Goal: Check status

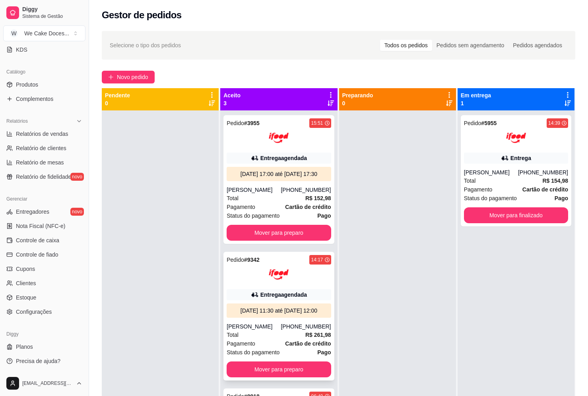
click at [275, 300] on div "Entrega agendada" at bounding box center [278, 294] width 104 height 11
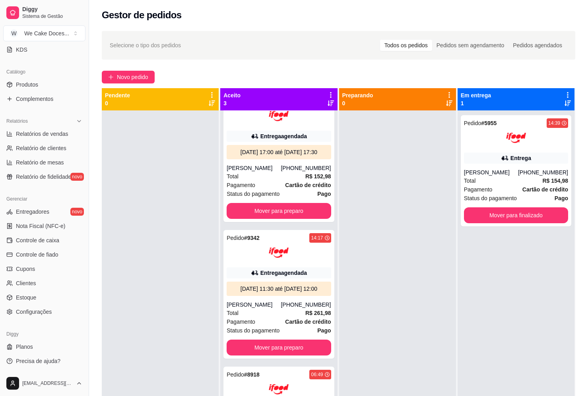
click at [343, 371] on div at bounding box center [397, 308] width 117 height 396
click at [296, 370] on div "Pedido # 8918 06:49" at bounding box center [278, 375] width 104 height 10
click at [142, 251] on div at bounding box center [160, 308] width 117 height 396
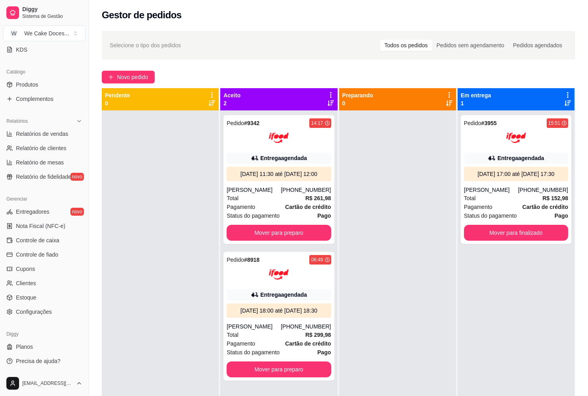
scroll to position [0, 0]
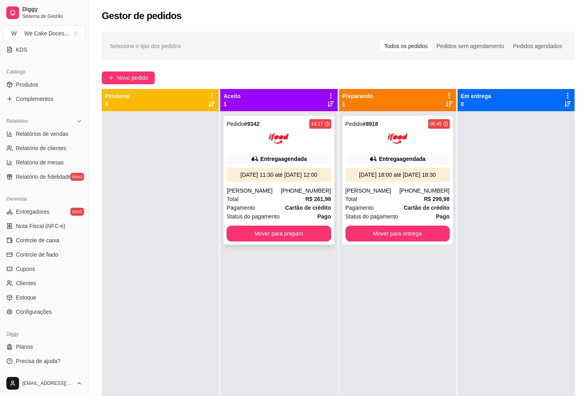
click at [240, 172] on div "[DATE] 11:30 até [DATE] 12:00" at bounding box center [279, 175] width 98 height 8
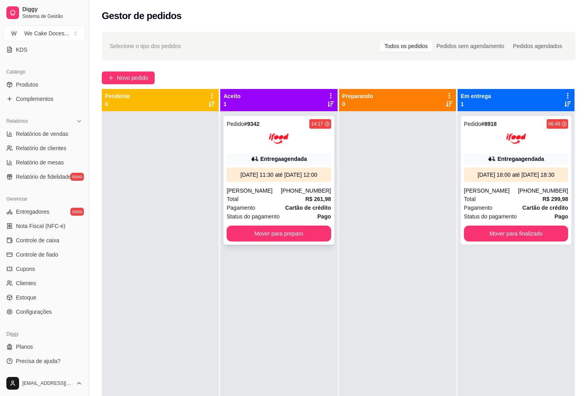
click at [283, 203] on div "Total R$ 261,98" at bounding box center [278, 199] width 104 height 9
click at [497, 176] on div "[DATE] 18:00 até [DATE] 18:30" at bounding box center [516, 175] width 98 height 8
click at [484, 0] on div "Gestor de pedidos" at bounding box center [338, 13] width 499 height 27
click at [190, 203] on div at bounding box center [160, 309] width 117 height 396
